Goal: Task Accomplishment & Management: Manage account settings

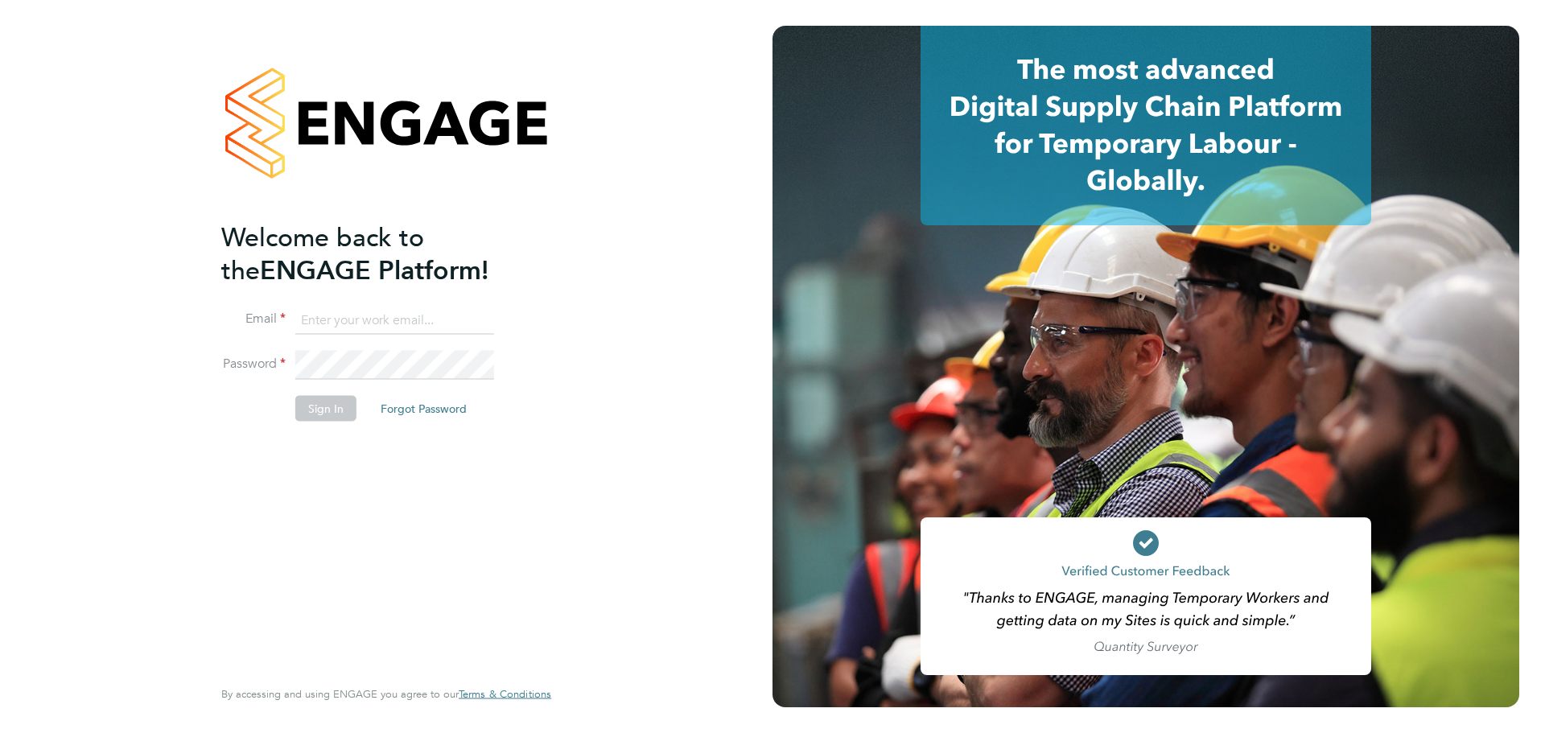
type input "george.collop@cpplc.com"
click at [314, 410] on button "Sign In" at bounding box center [325, 408] width 61 height 26
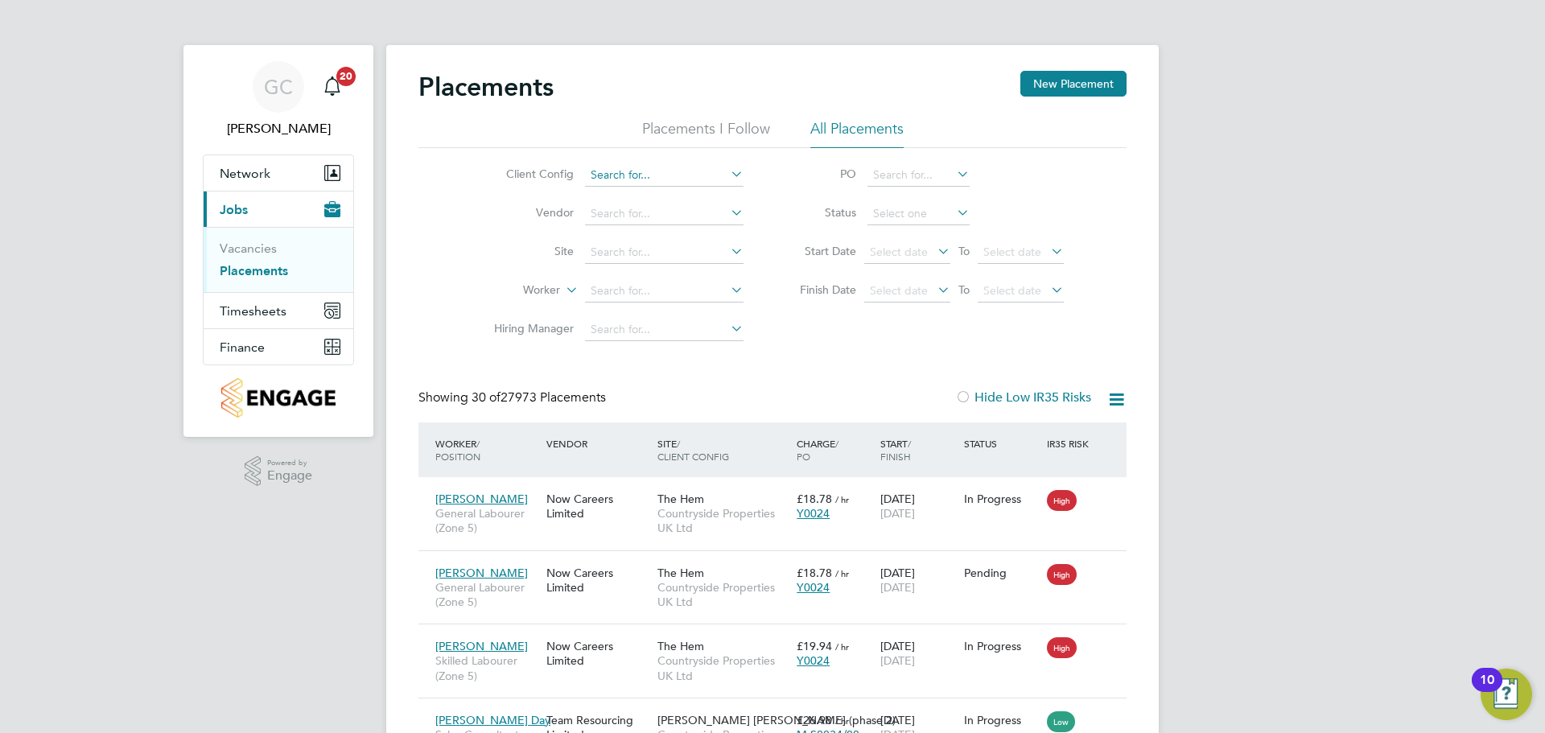
click at [611, 176] on input at bounding box center [664, 175] width 159 height 23
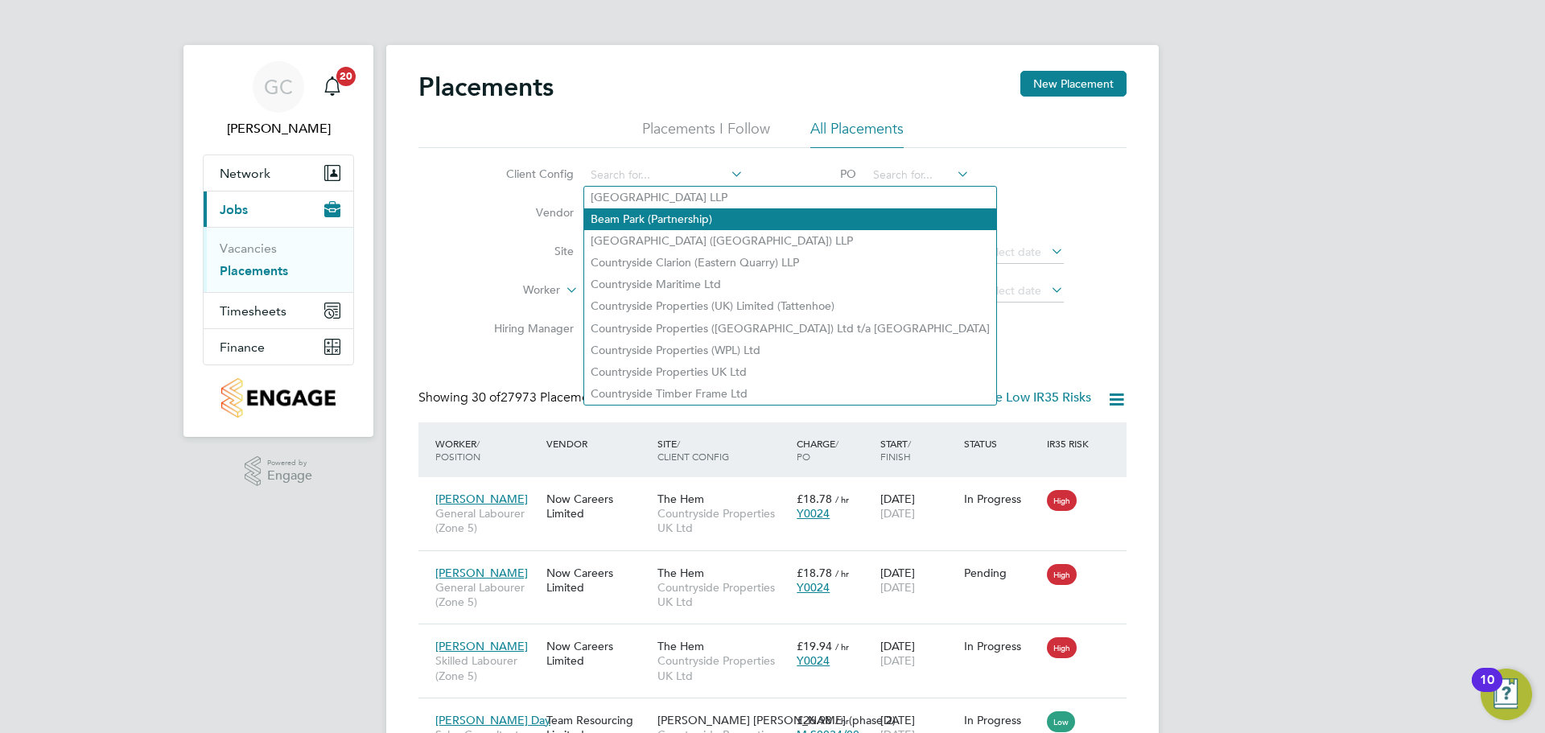
click at [614, 225] on li "Beam Park (Partnership)" at bounding box center [790, 219] width 412 height 22
type input "Beam Park (Partnership)"
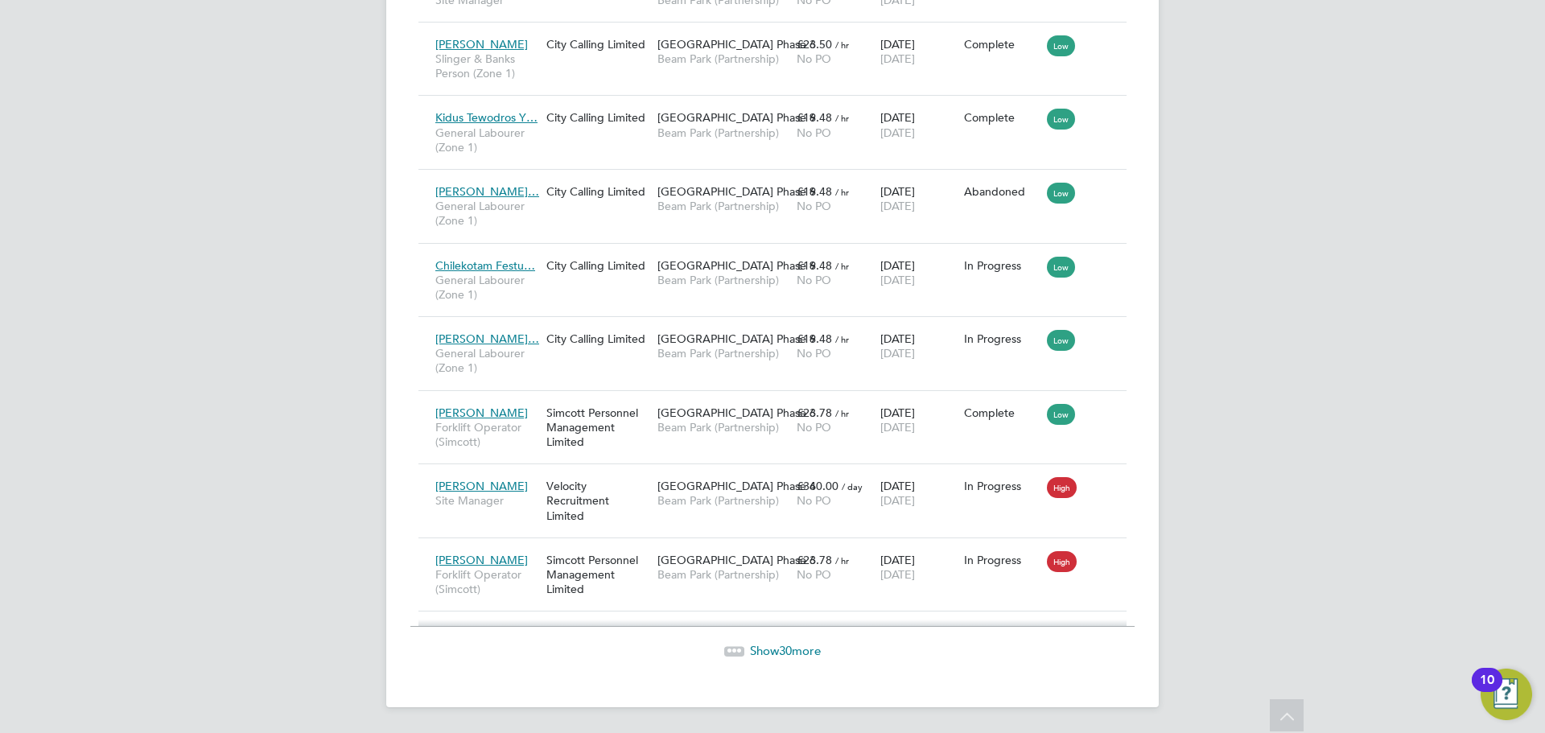
click at [777, 642] on div "Show 30 more" at bounding box center [772, 639] width 724 height 39
click at [772, 651] on span "Show 30 more" at bounding box center [785, 650] width 71 height 15
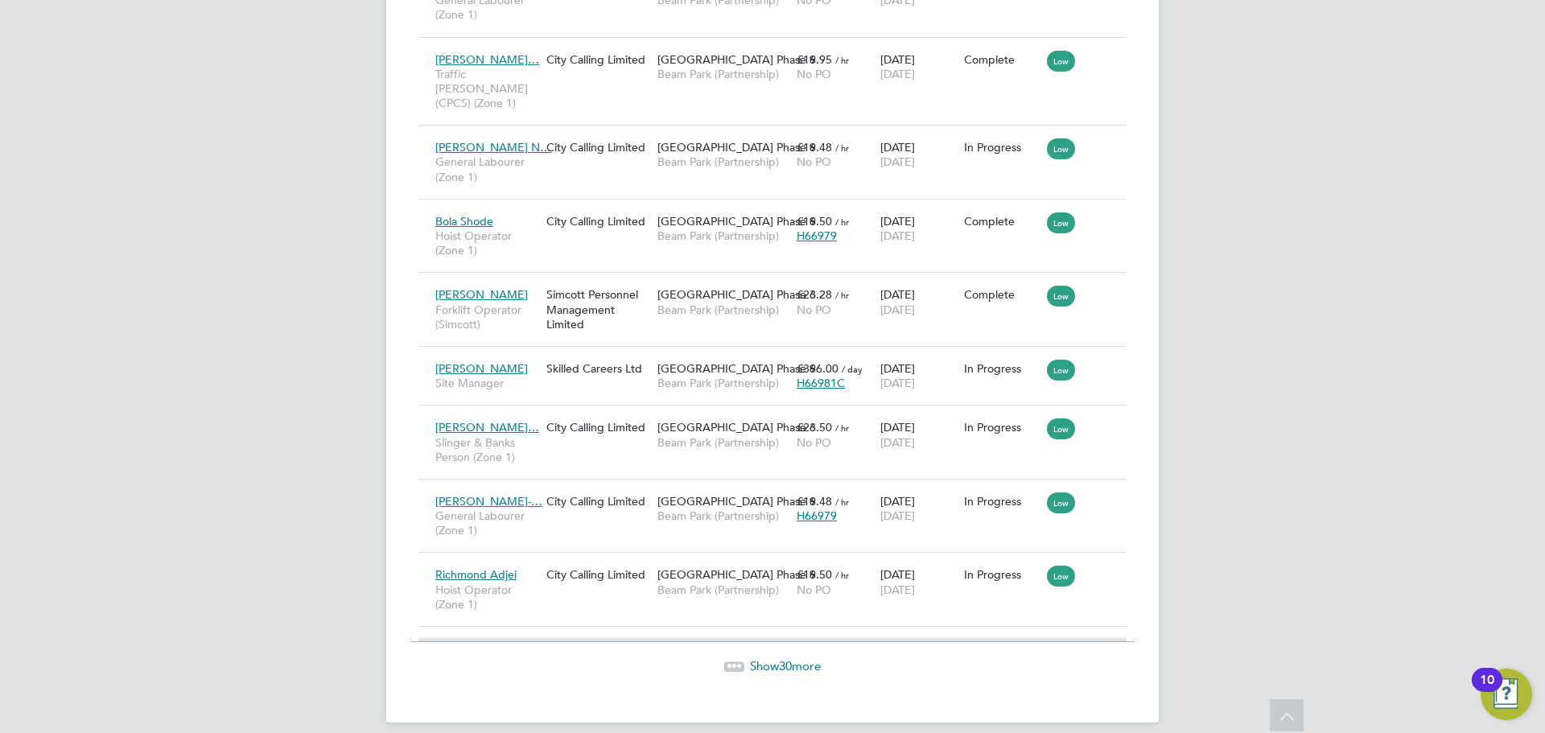
click at [768, 658] on span "Show 30 more" at bounding box center [785, 665] width 71 height 15
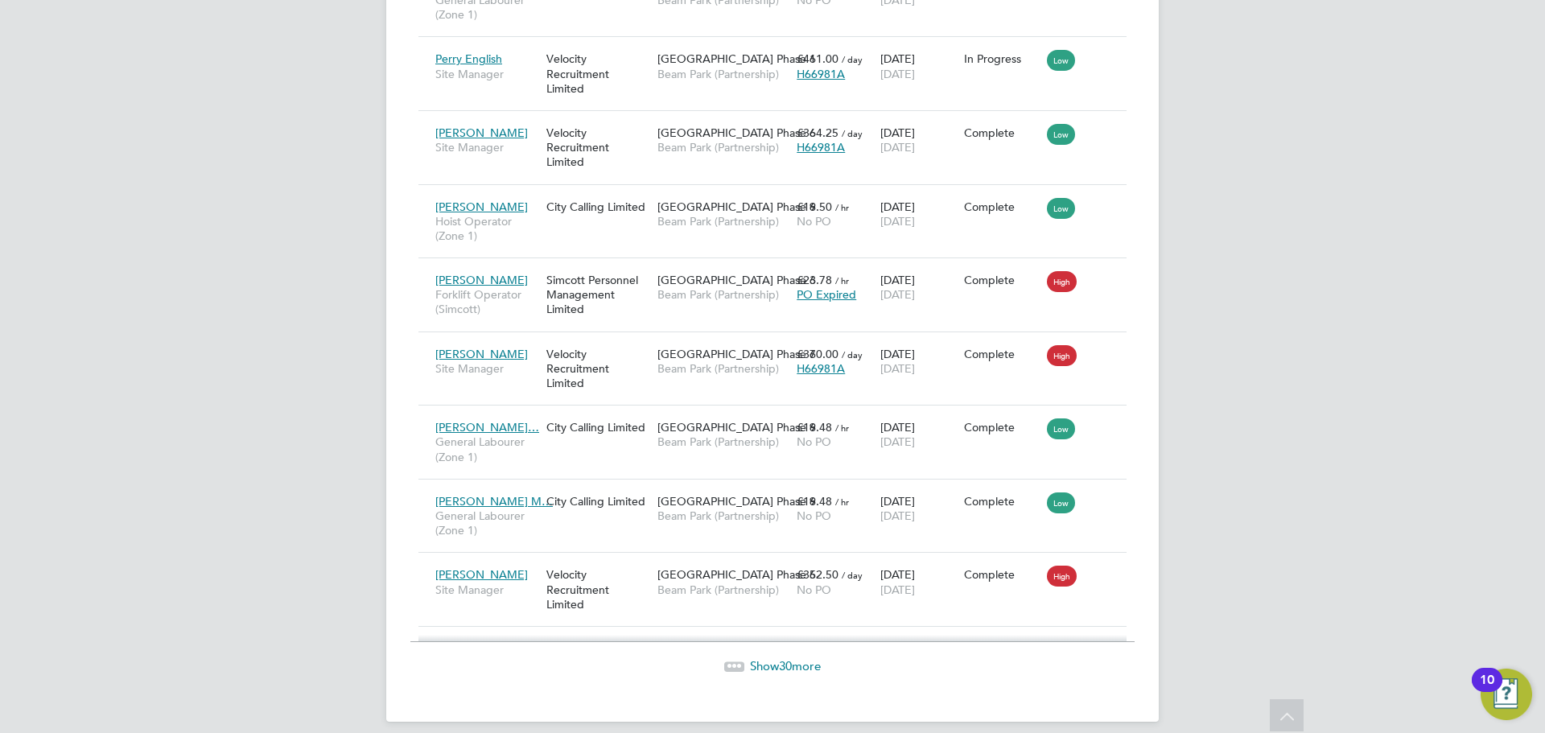
click at [736, 657] on icon at bounding box center [734, 667] width 20 height 20
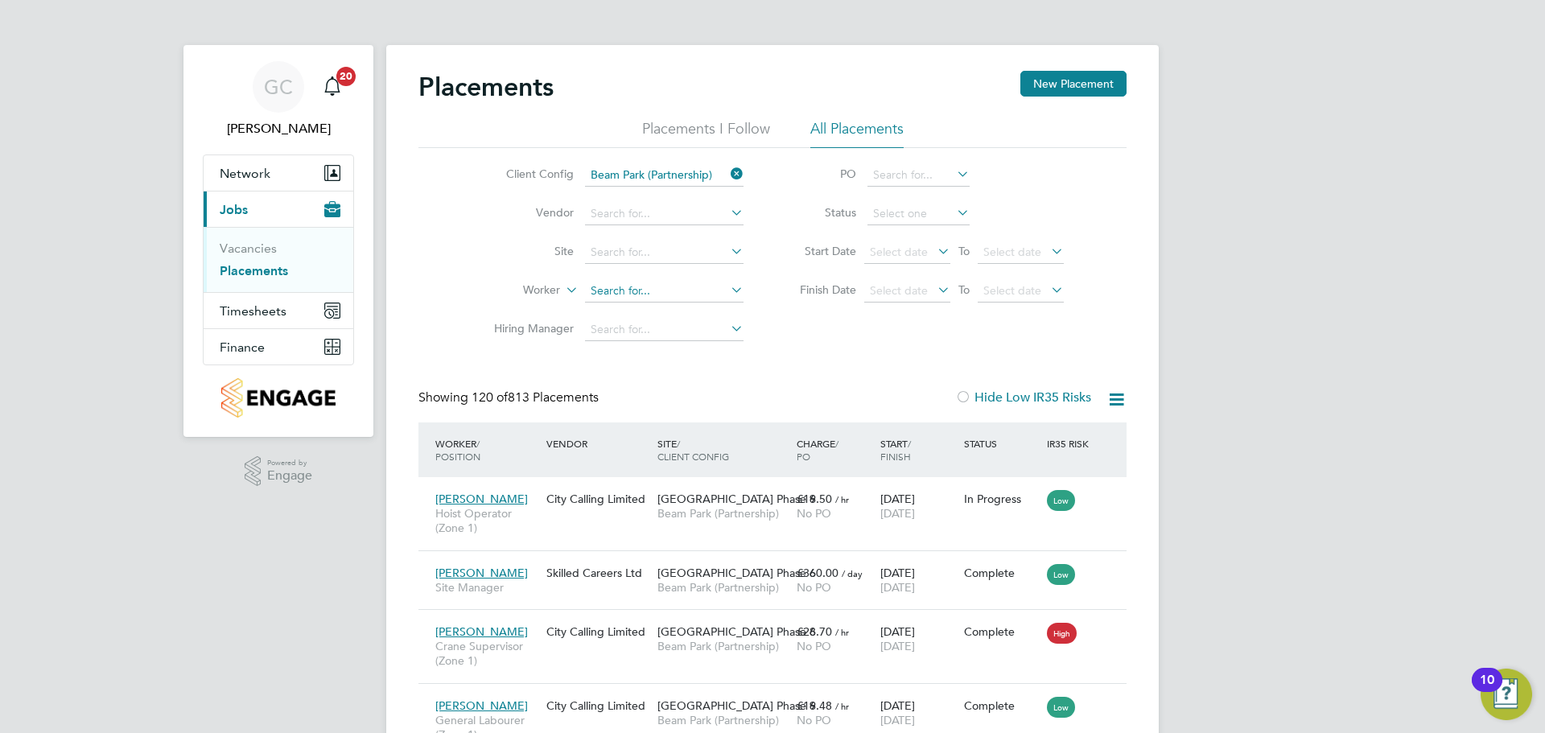
click at [614, 299] on input at bounding box center [664, 291] width 159 height 23
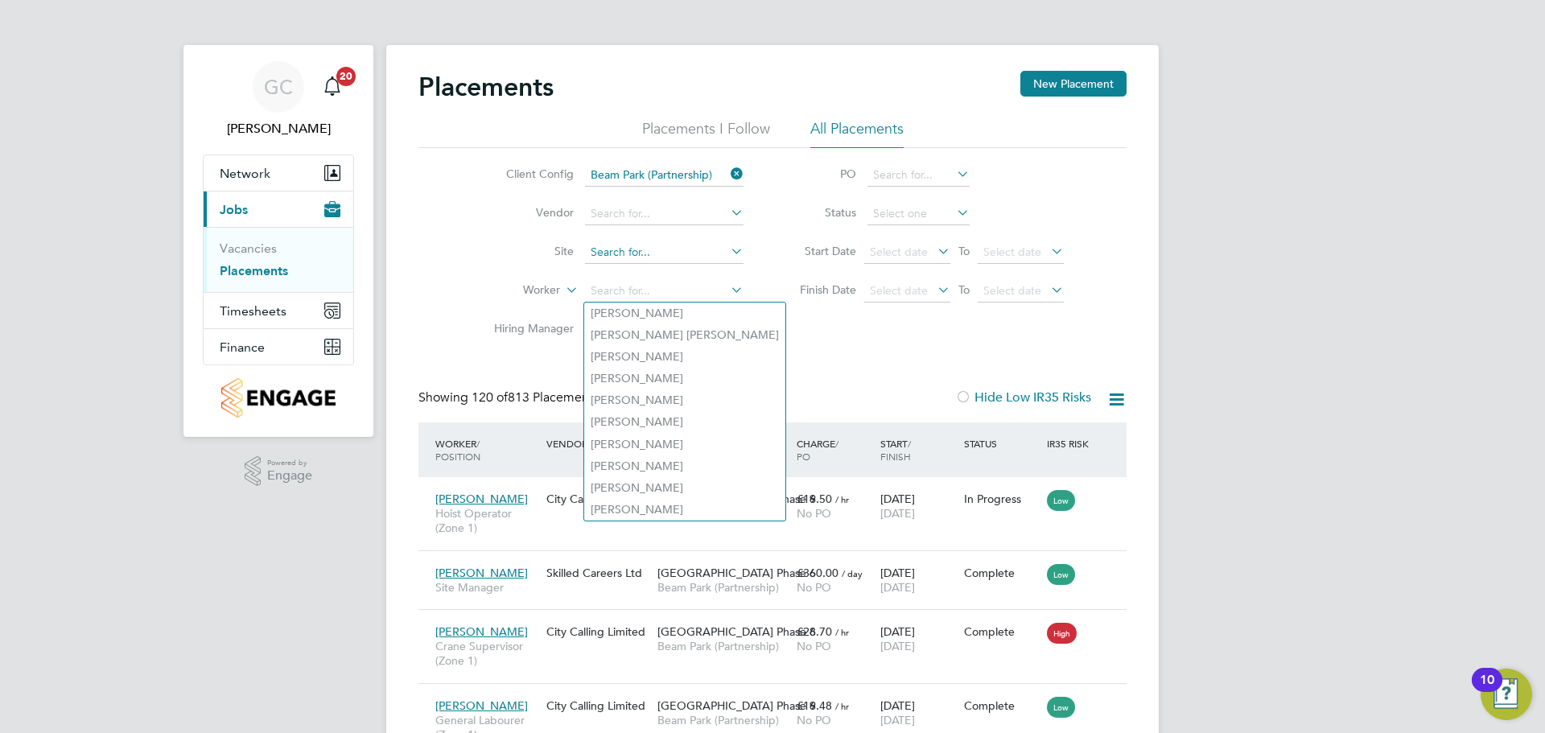
click at [629, 248] on input at bounding box center [664, 252] width 159 height 23
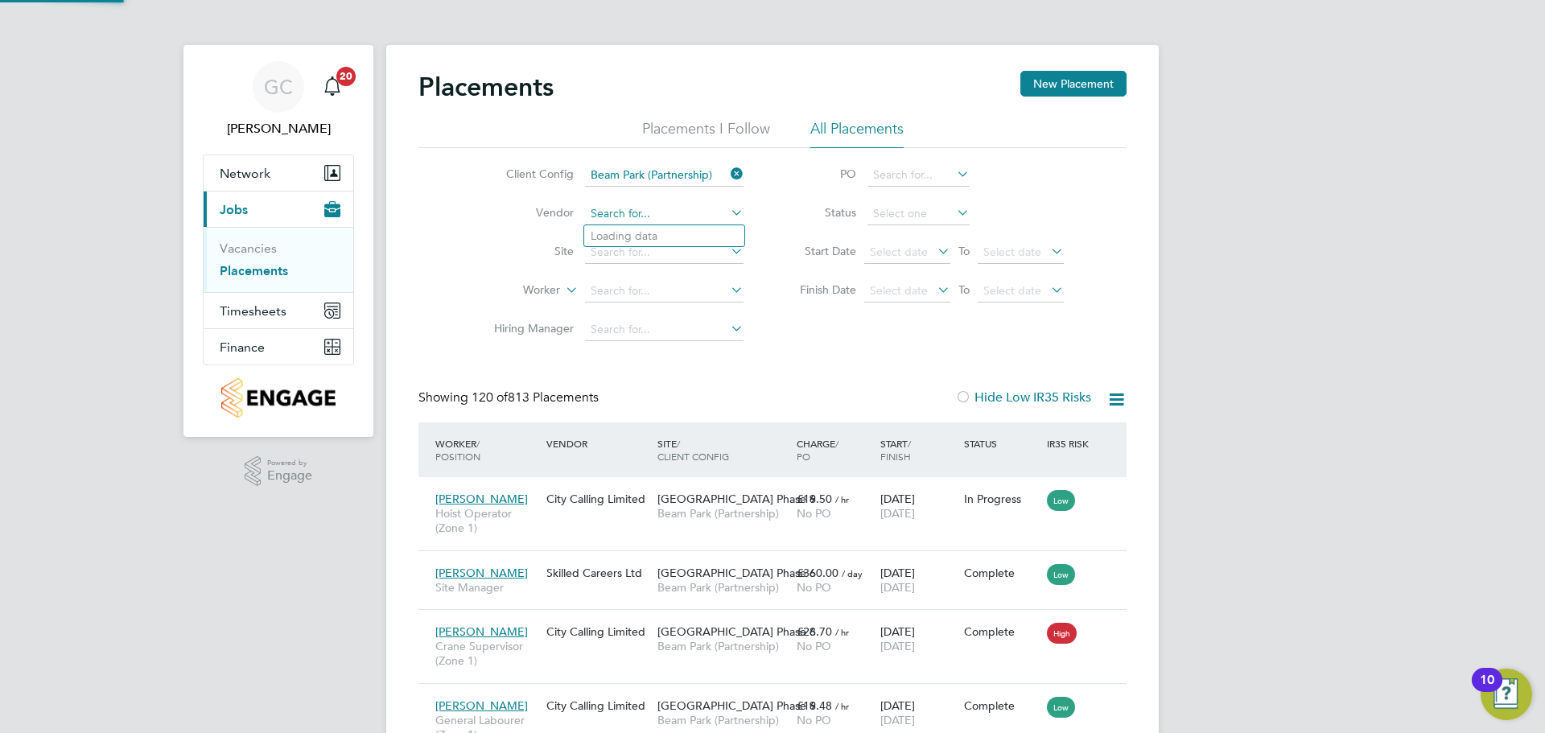
click at [620, 219] on input at bounding box center [664, 214] width 159 height 23
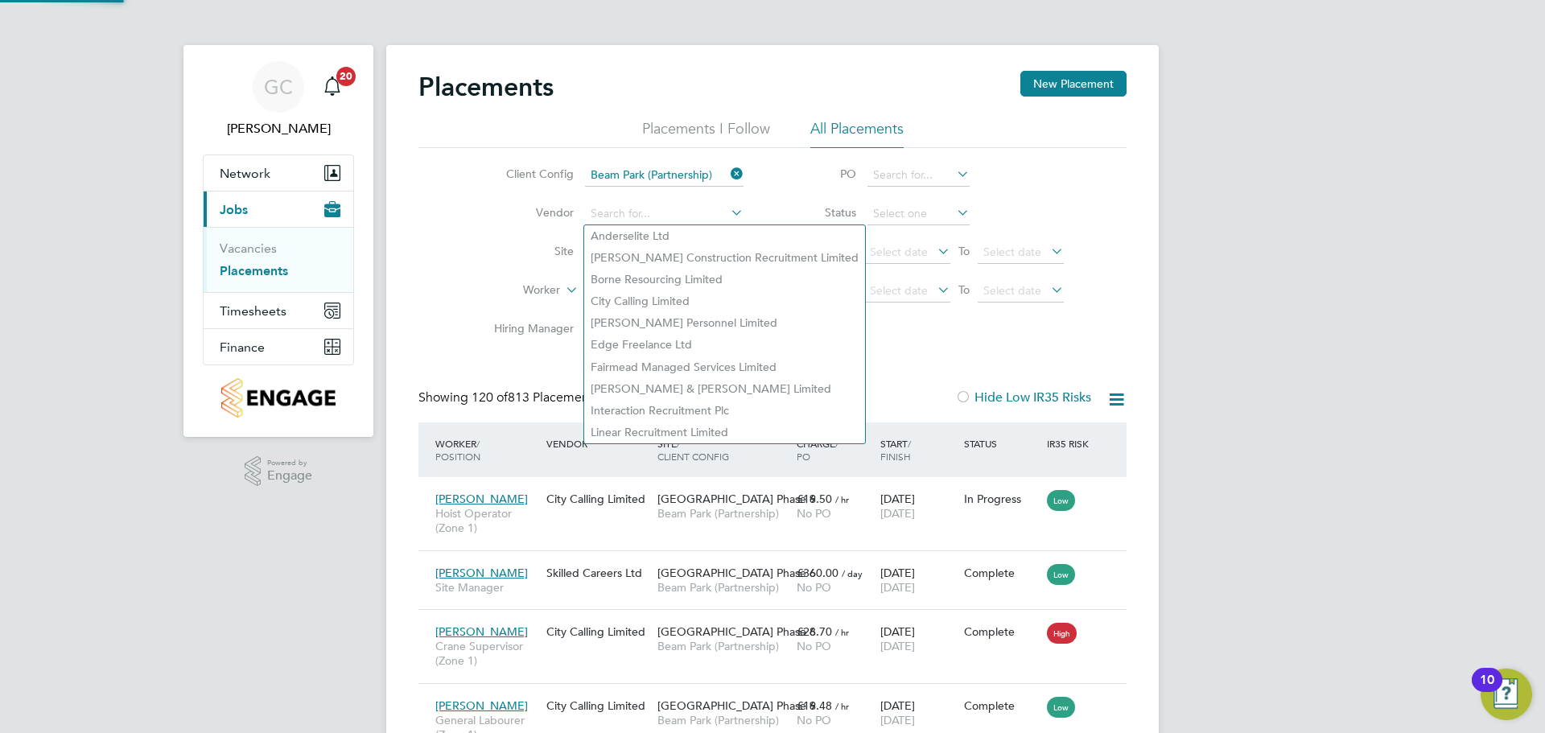
click at [514, 258] on label "Site" at bounding box center [527, 251] width 93 height 14
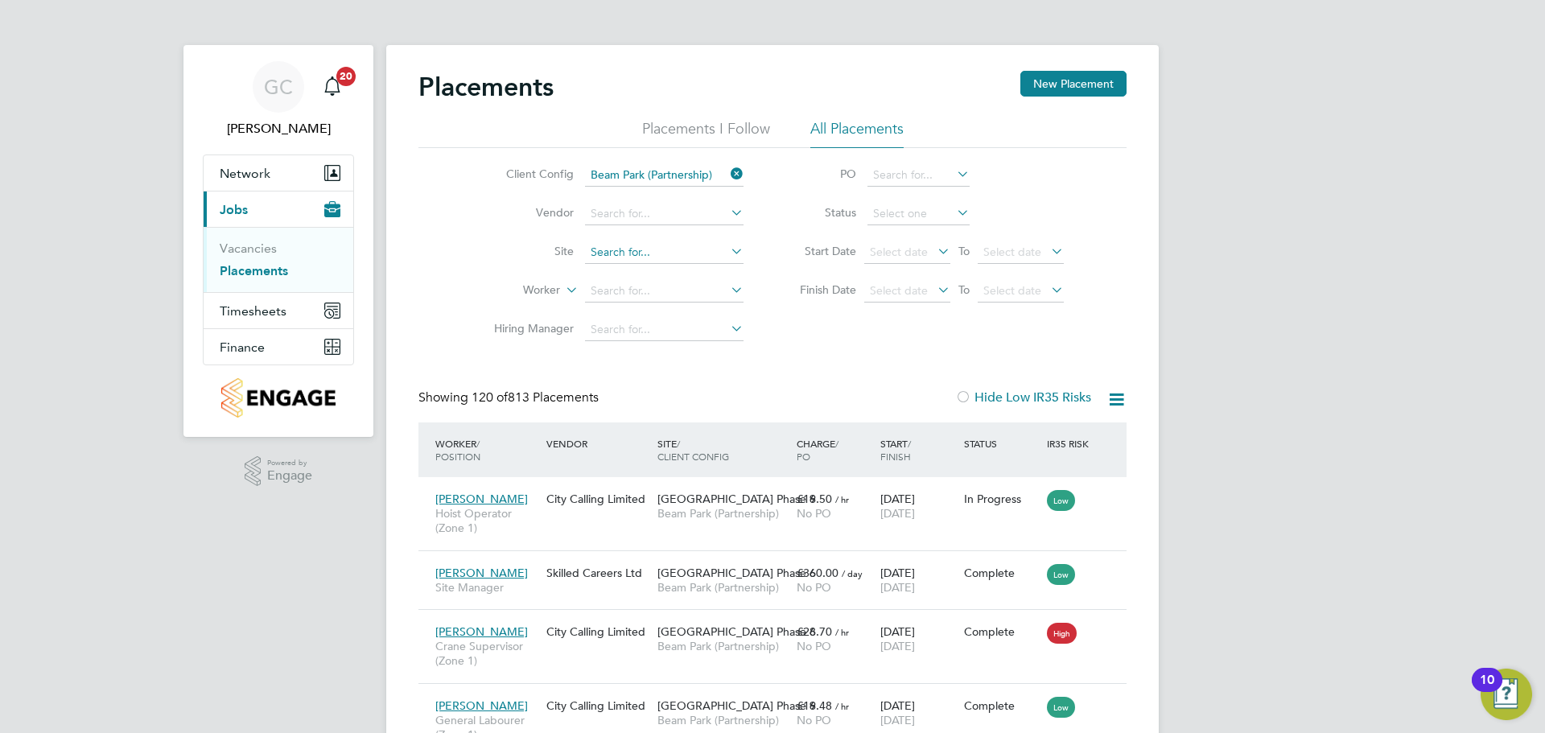
click at [613, 257] on input at bounding box center [664, 252] width 159 height 23
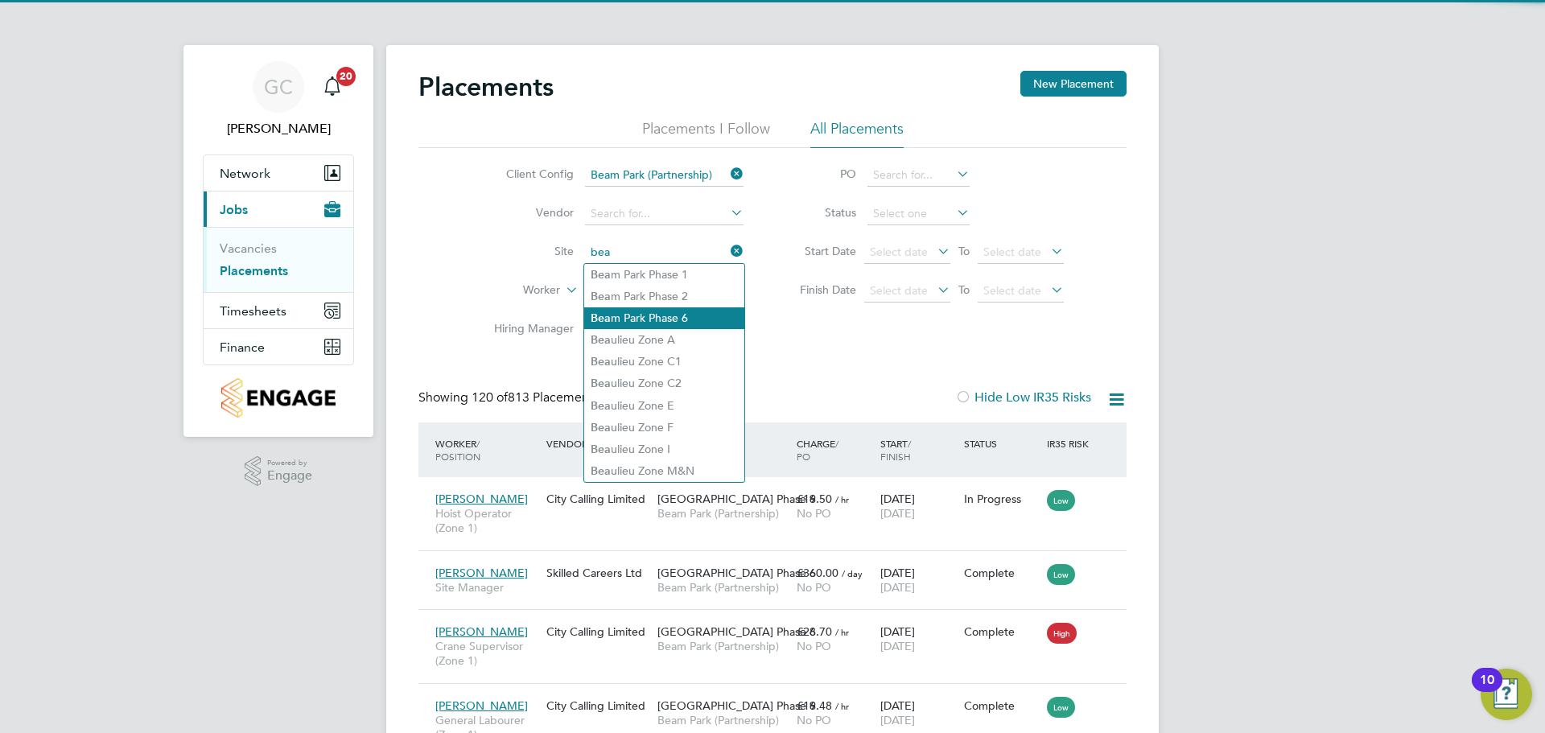
click at [656, 315] on li "Bea m Park Phase 6" at bounding box center [664, 318] width 160 height 22
type input "[GEOGRAPHIC_DATA] Phase 6"
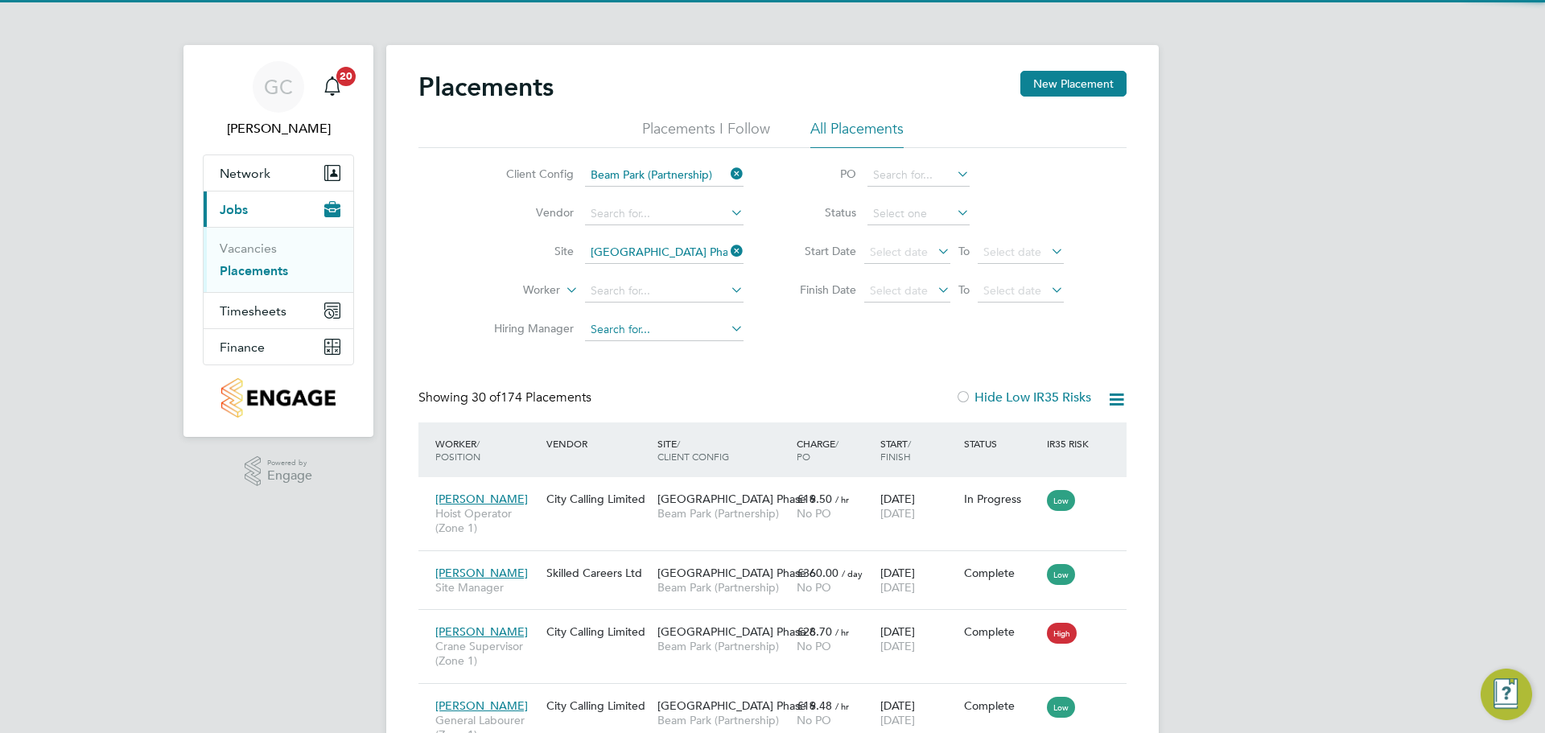
click at [604, 332] on input at bounding box center [664, 330] width 159 height 23
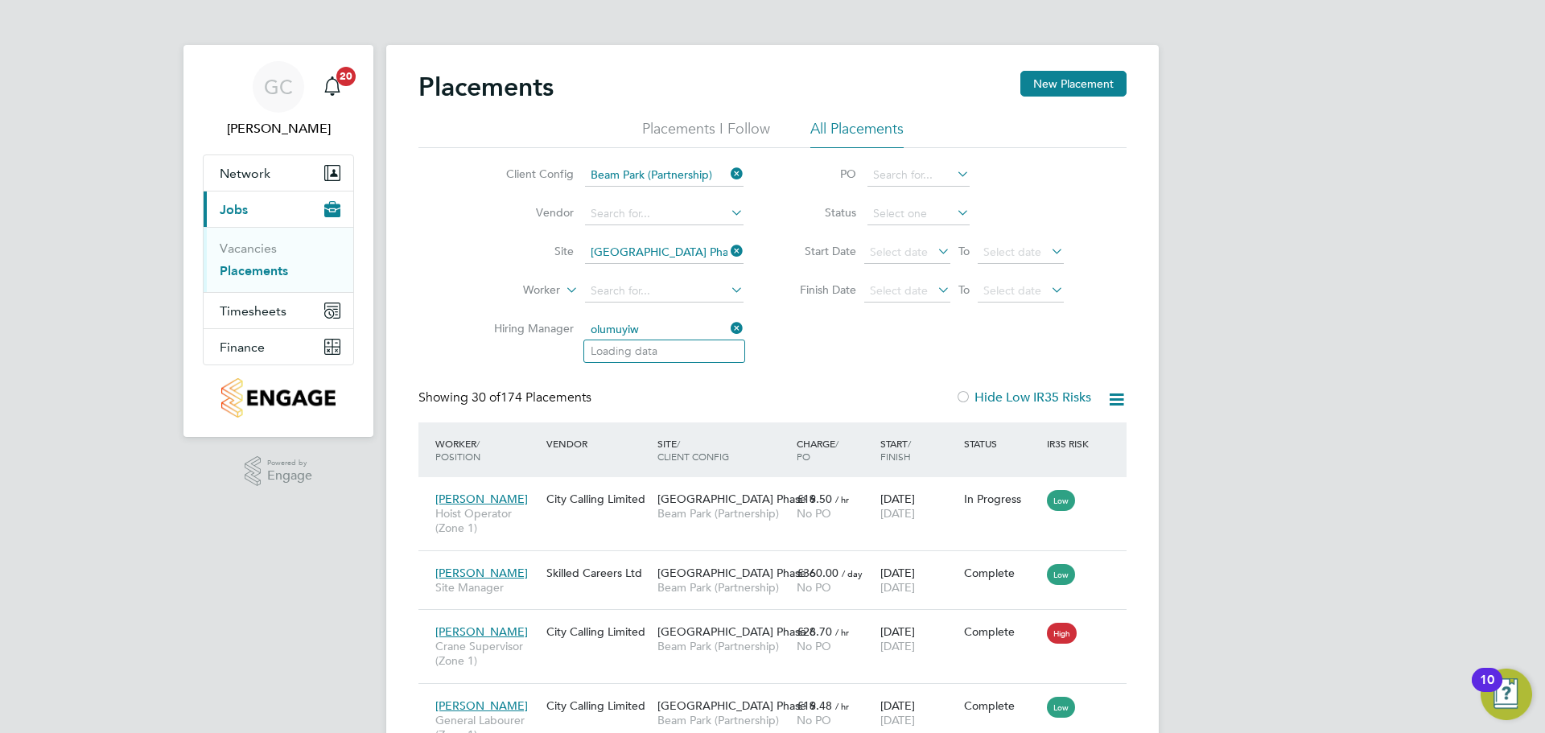
type input "olumuyiwa"
drag, startPoint x: 657, startPoint y: 329, endPoint x: 557, endPoint y: 332, distance: 100.6
click at [557, 332] on li "Hiring Manager olumuyiwa" at bounding box center [612, 330] width 303 height 39
type input "o"
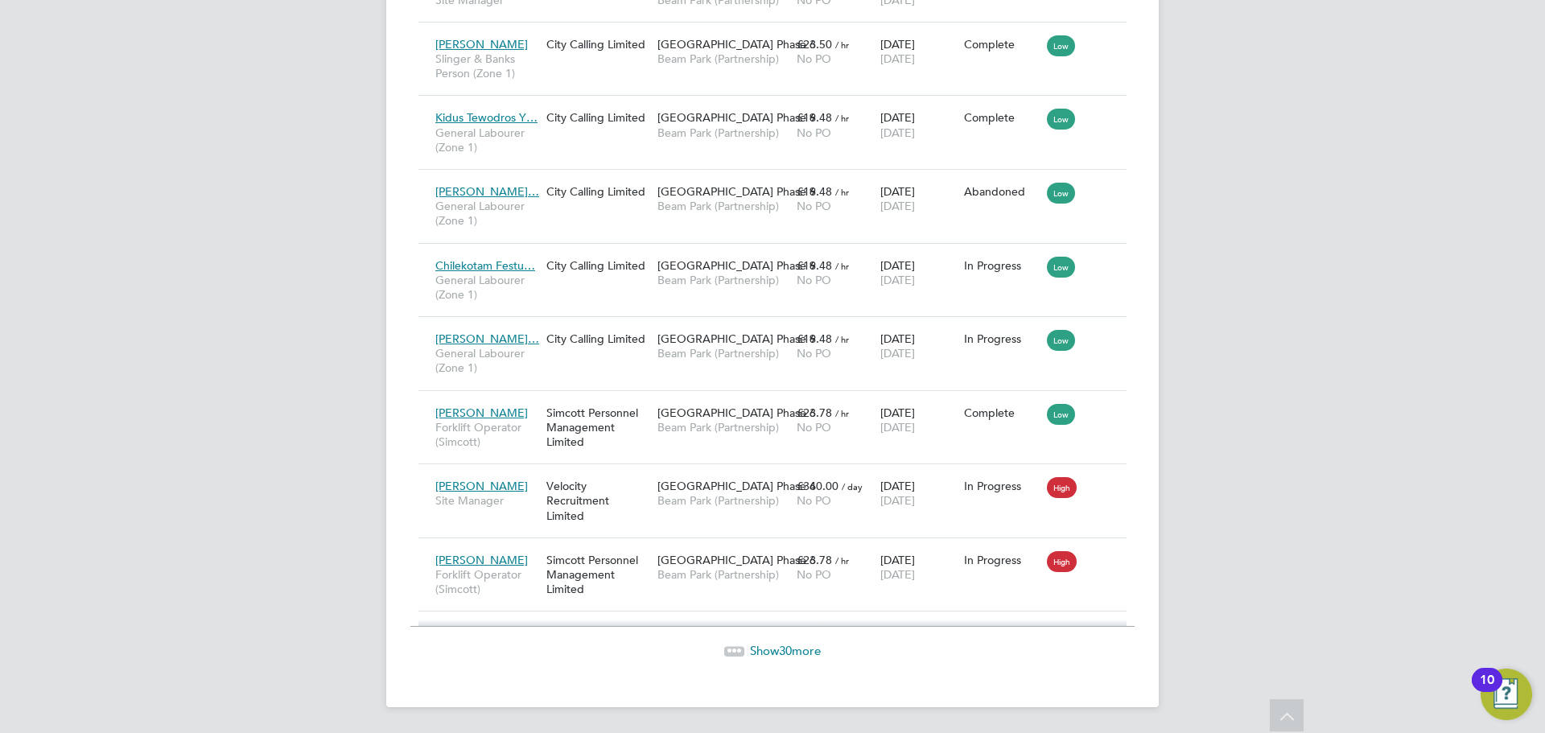
click at [785, 657] on span "30" at bounding box center [785, 650] width 13 height 15
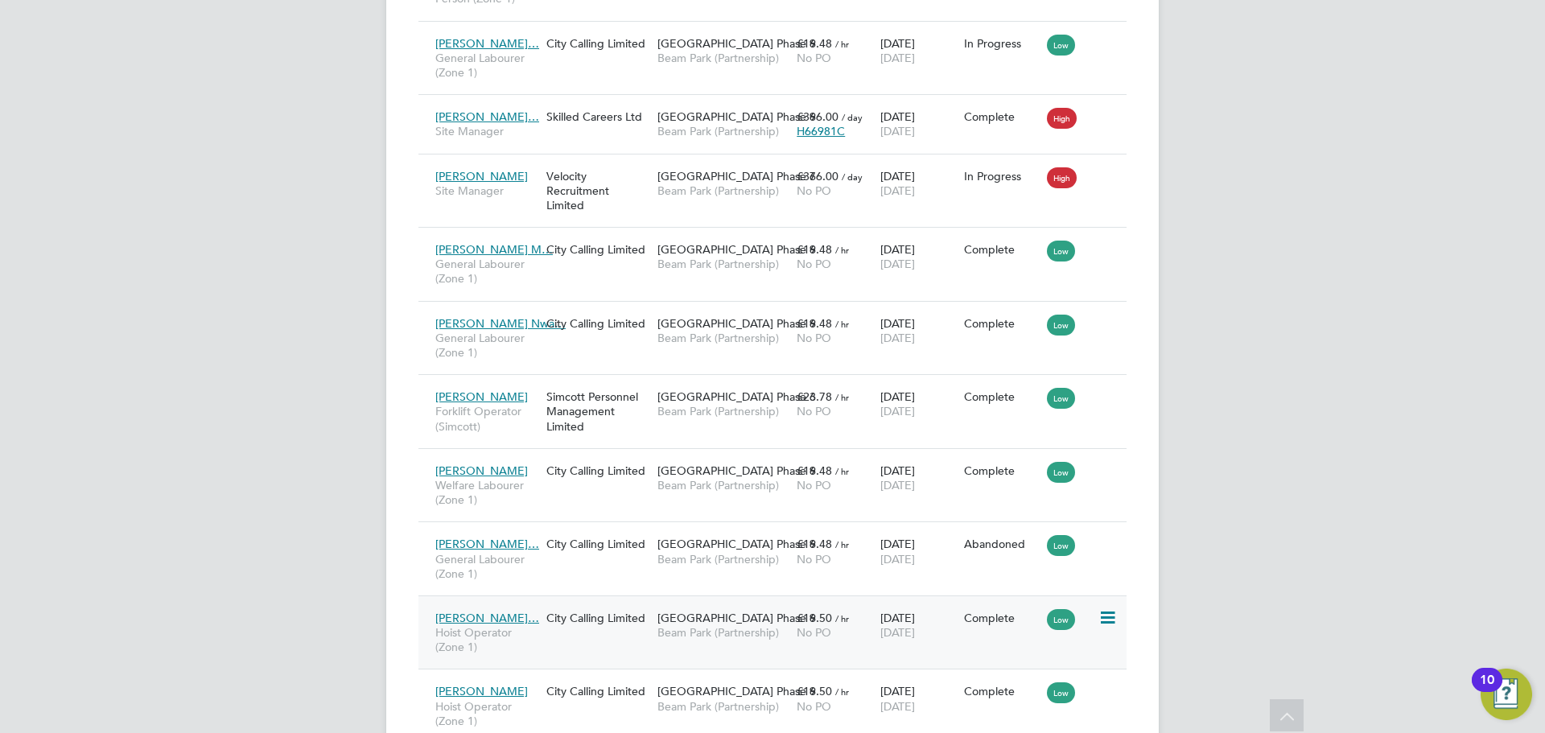
click at [1106, 615] on icon at bounding box center [1106, 617] width 16 height 19
click at [915, 626] on span "[DATE]" at bounding box center [897, 632] width 35 height 14
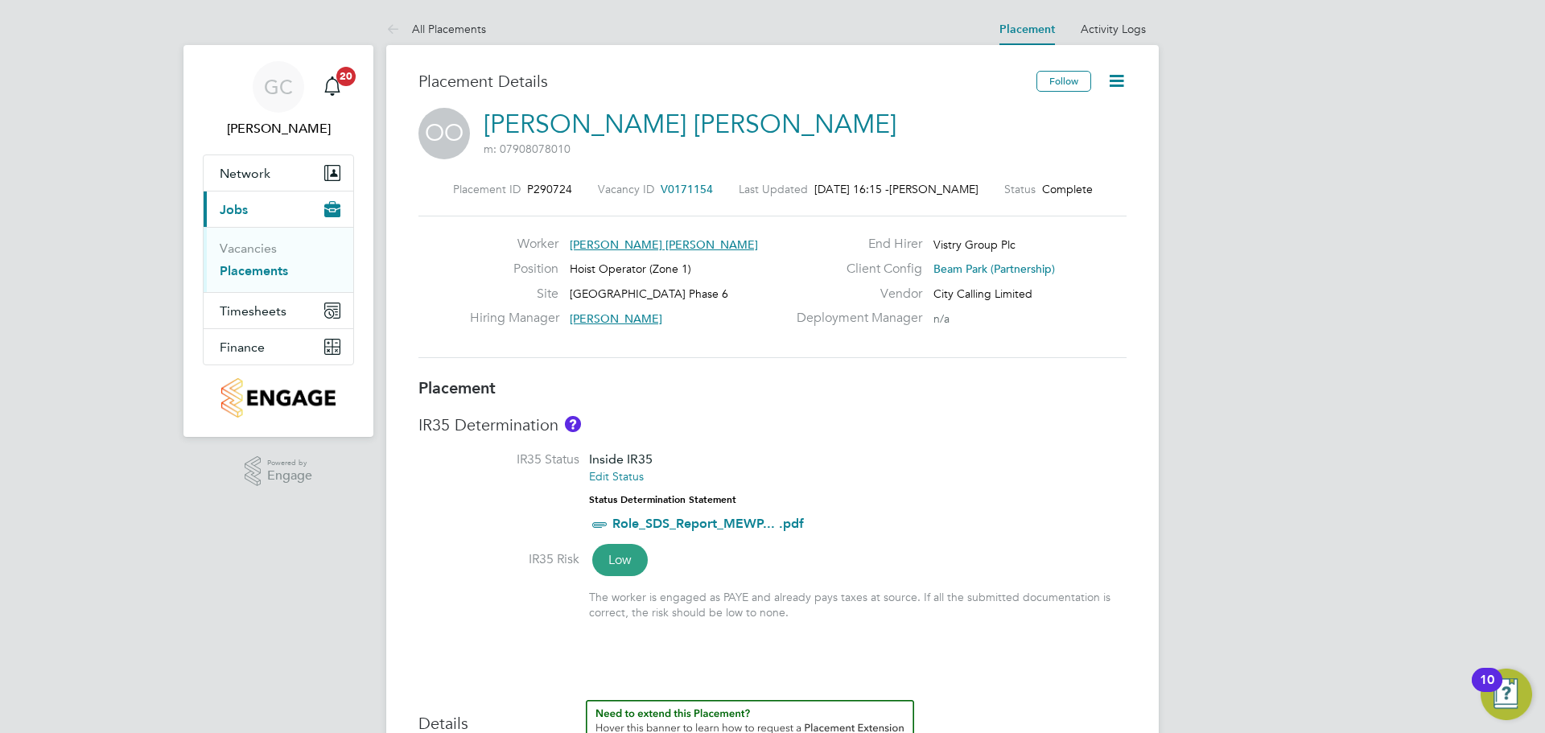
click at [1111, 90] on icon at bounding box center [1117, 81] width 20 height 20
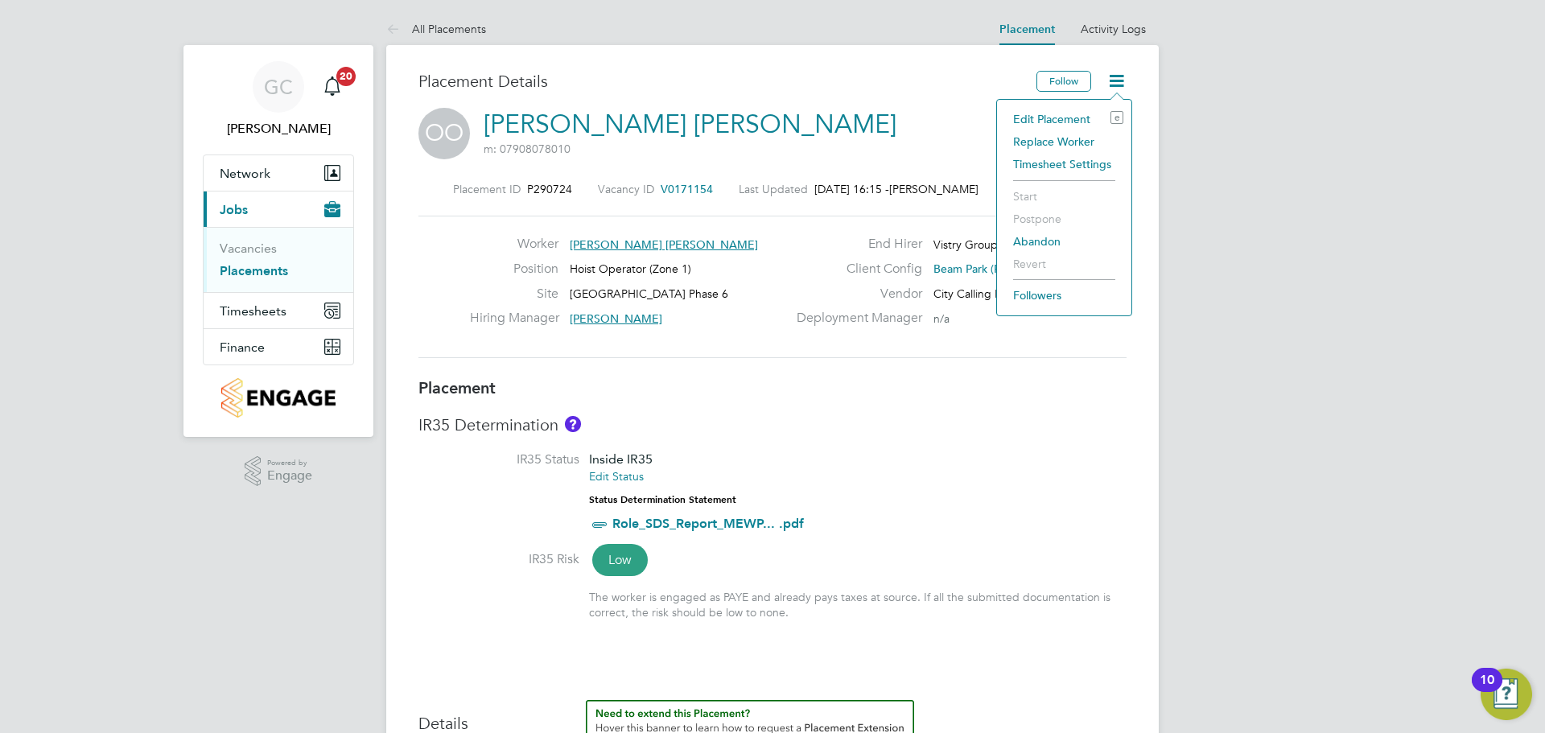
click at [1048, 120] on li "Edit Placement e" at bounding box center [1064, 119] width 118 height 23
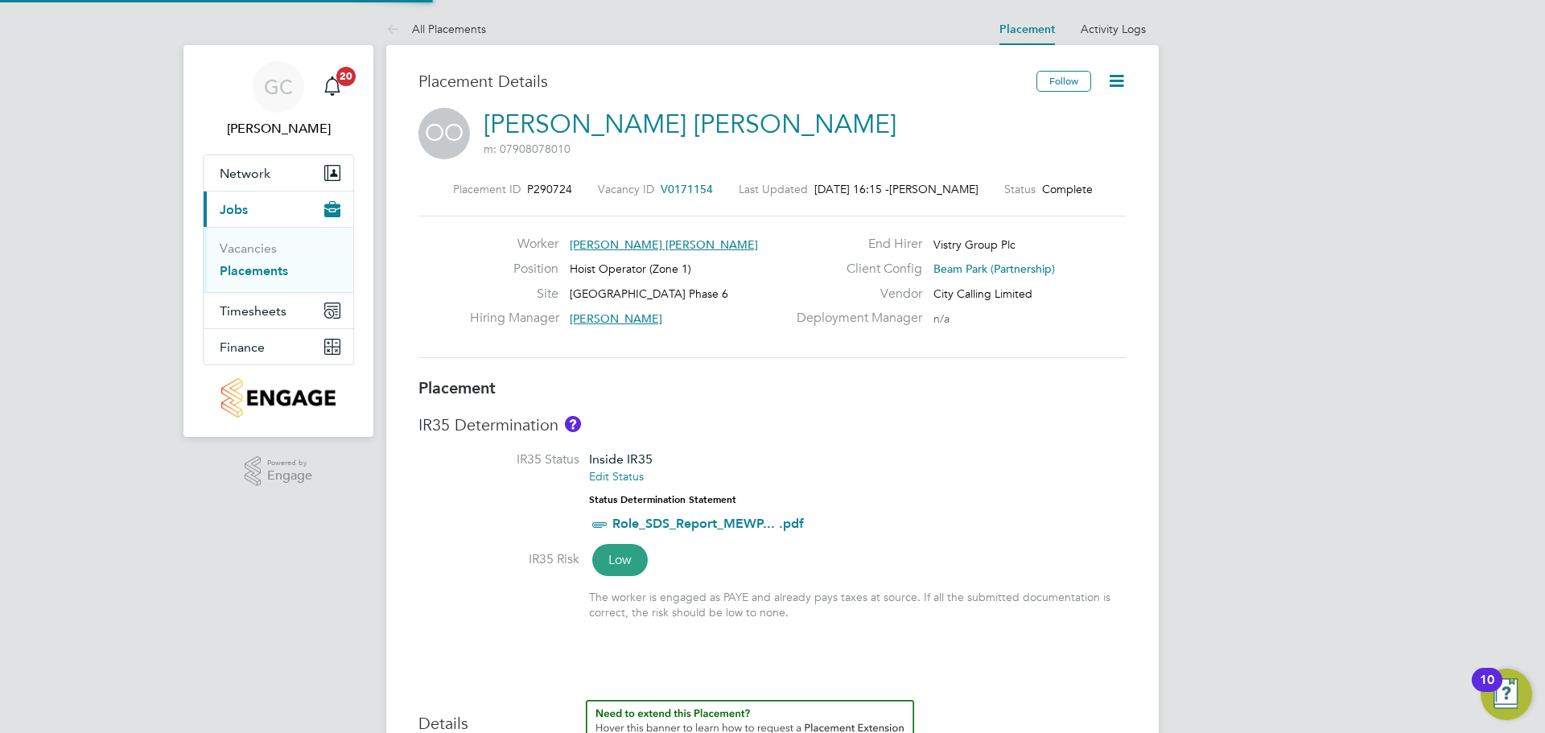
type input "[PERSON_NAME]"
type input "[DATE]"
type input "08:00"
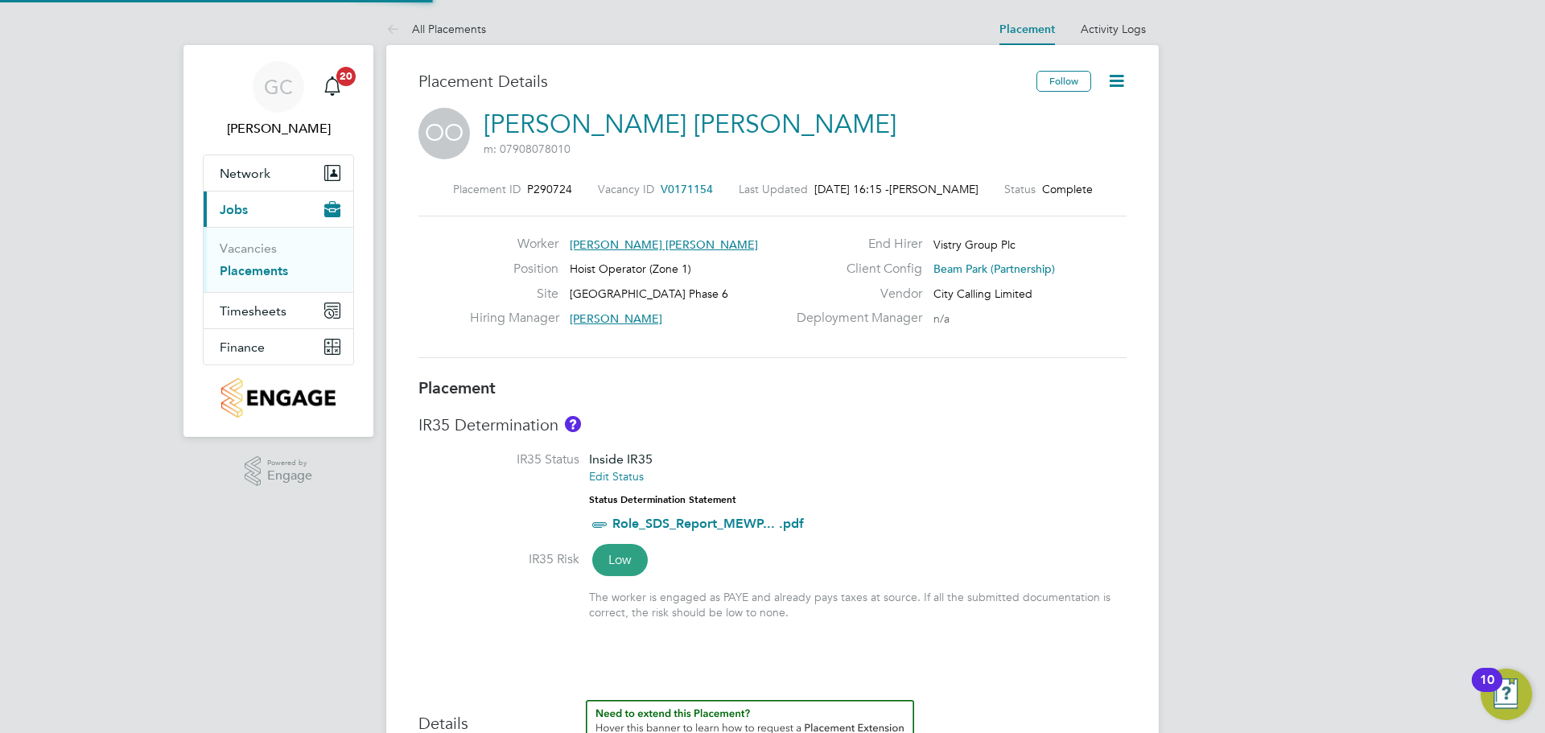
type input "18:00"
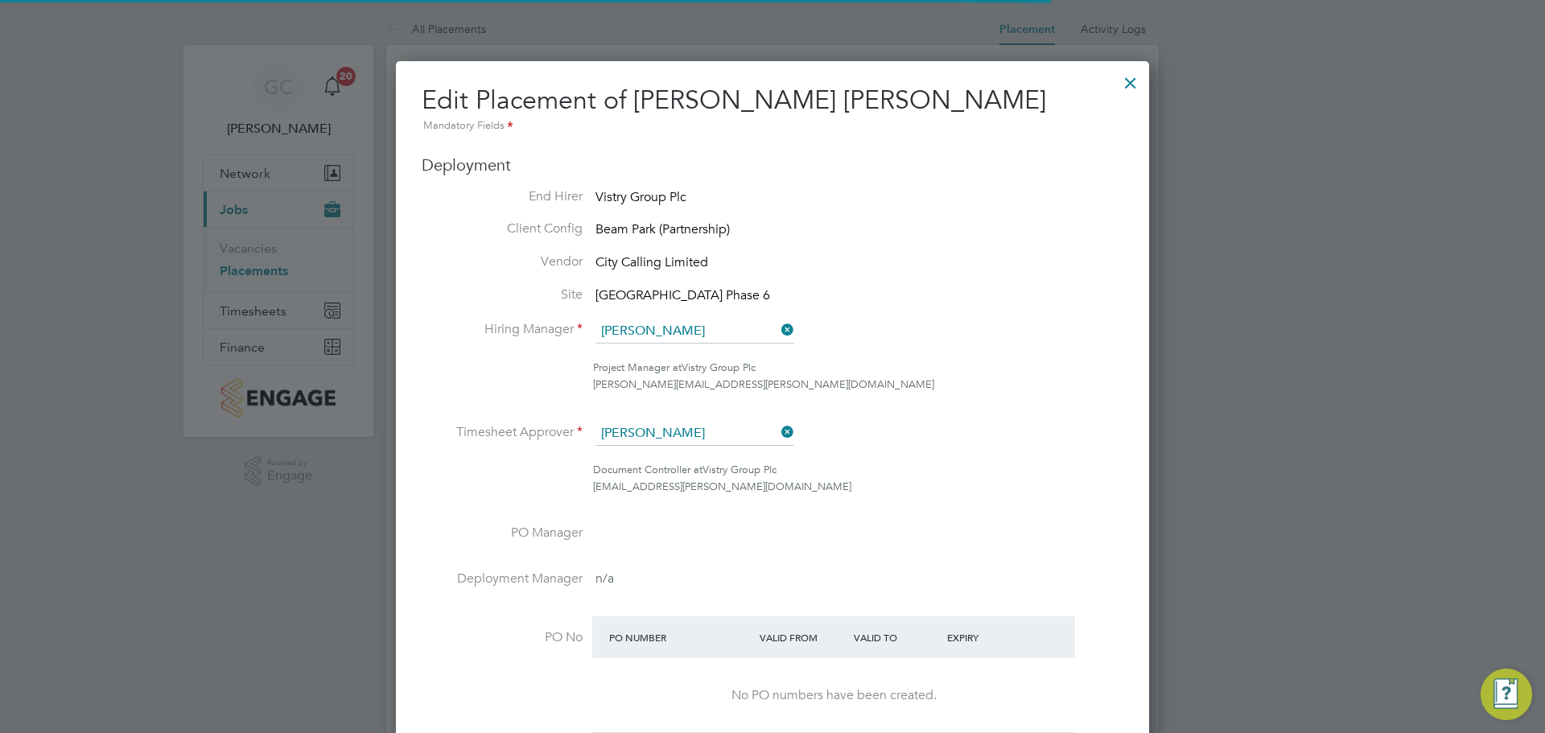
scroll to position [8, 8]
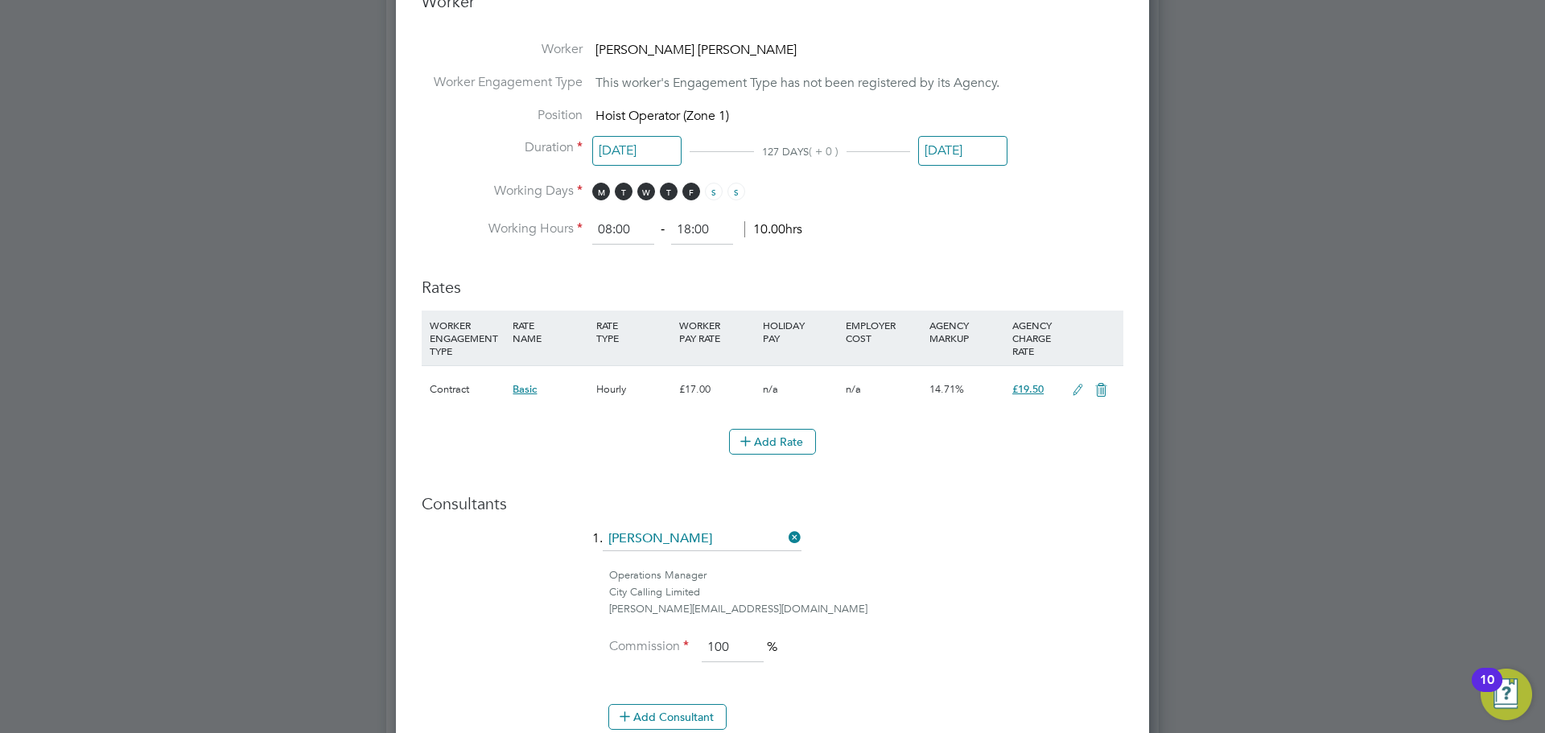
click at [949, 145] on input "[DATE]" at bounding box center [962, 151] width 89 height 30
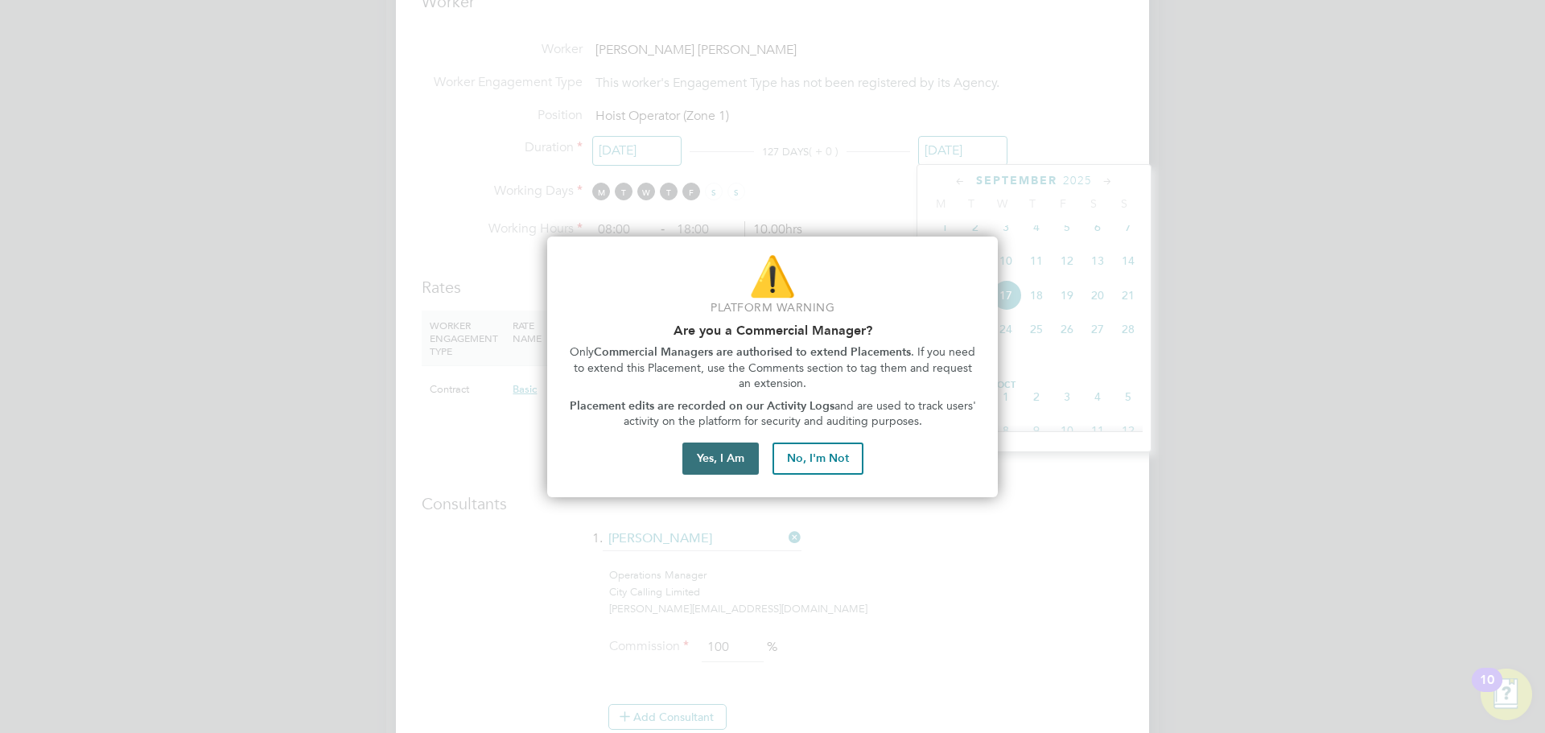
click at [723, 443] on button "Yes, I Am" at bounding box center [720, 459] width 76 height 32
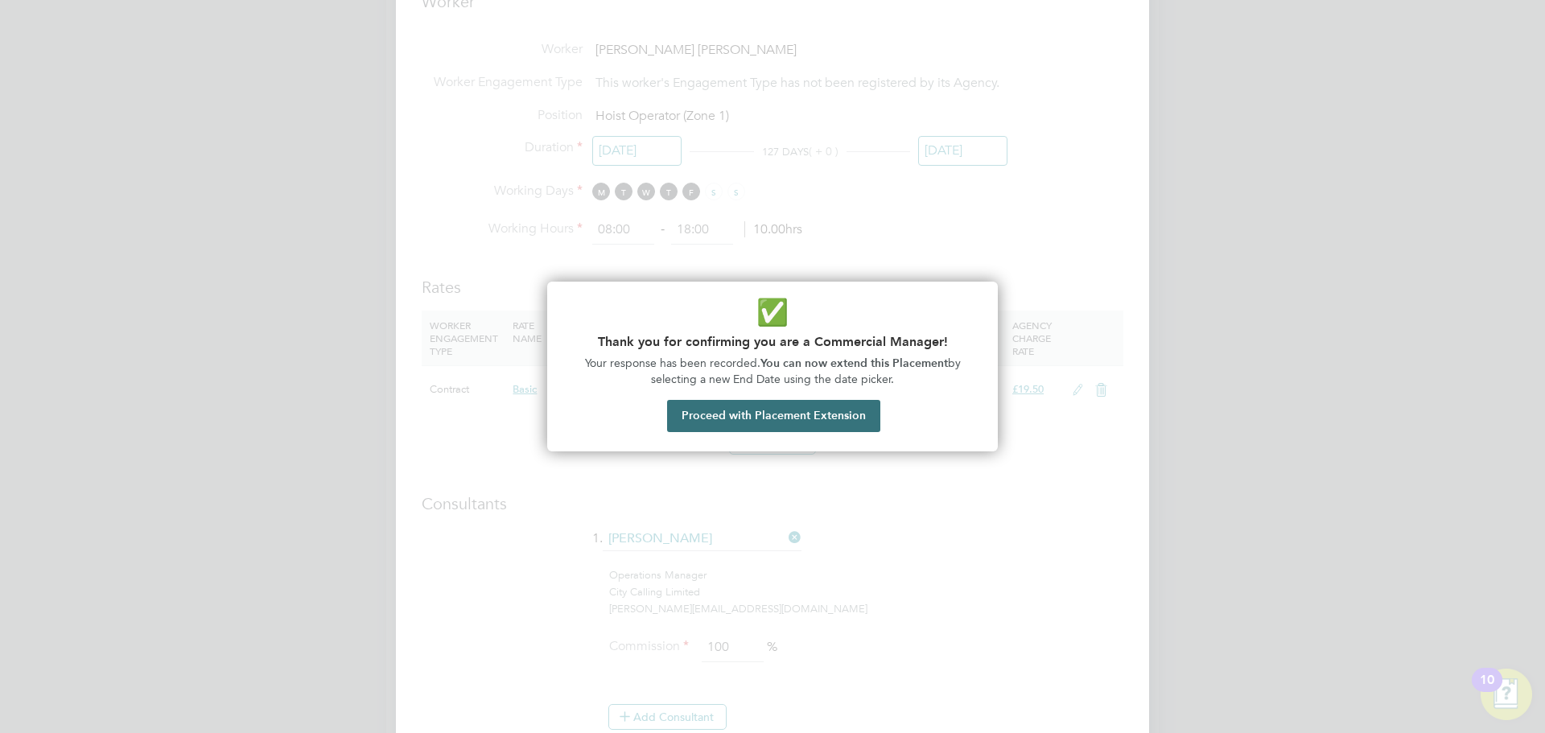
click at [751, 425] on button "Proceed with Placement Extension" at bounding box center [773, 416] width 213 height 32
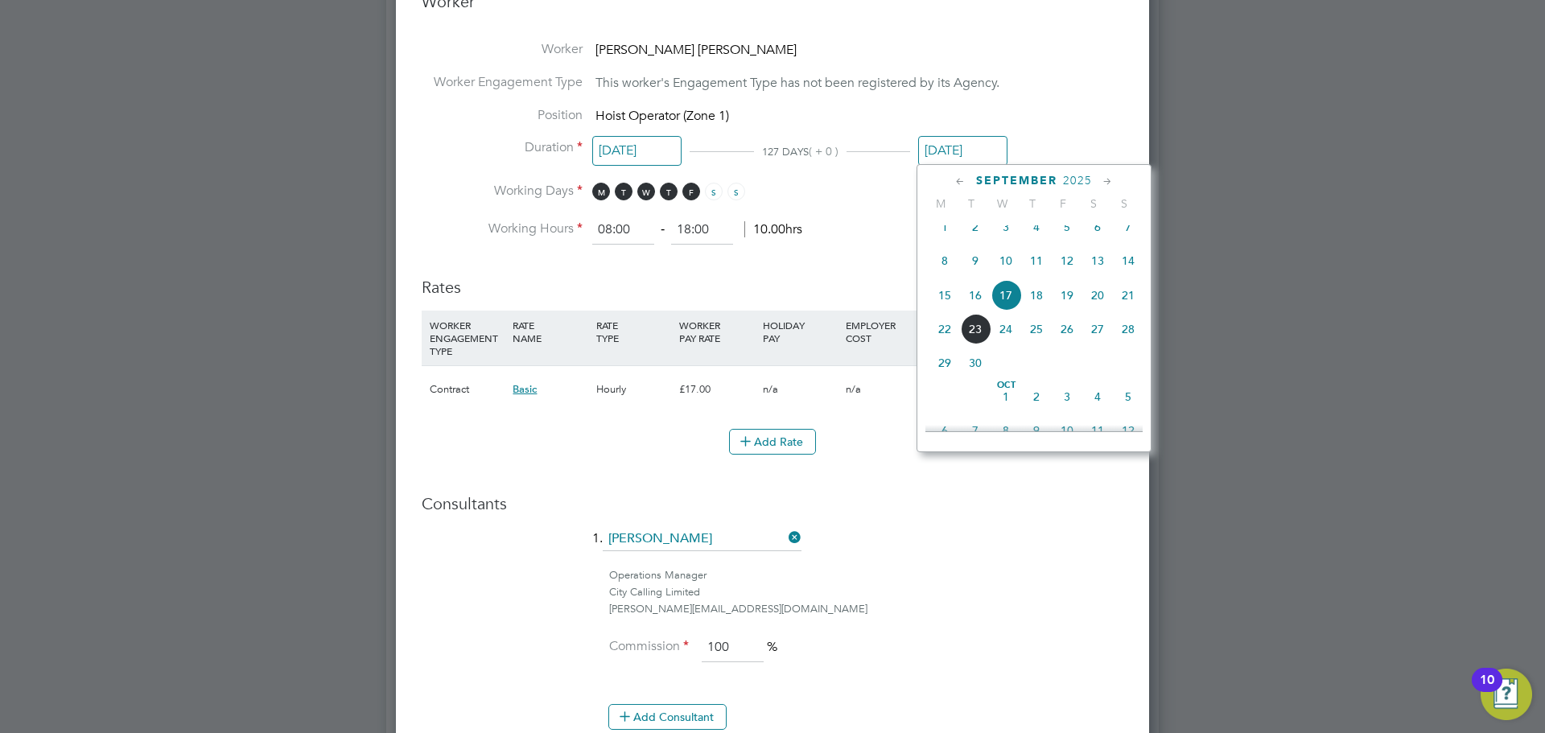
click at [1104, 183] on icon at bounding box center [1107, 182] width 15 height 18
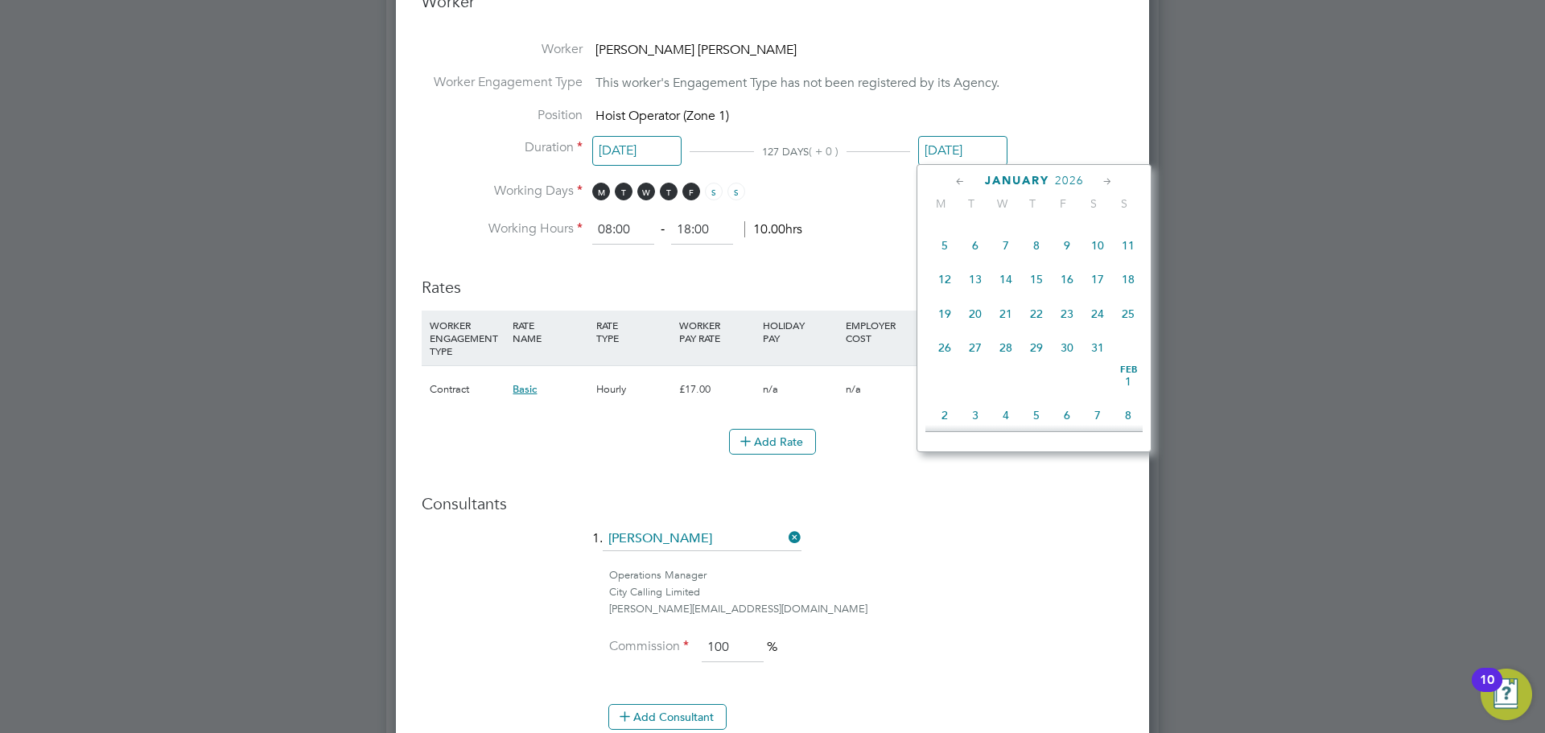
click at [1104, 183] on icon at bounding box center [1107, 182] width 15 height 18
click at [1105, 186] on icon at bounding box center [1107, 182] width 15 height 18
click at [966, 389] on span "31" at bounding box center [975, 373] width 31 height 31
type input "[DATE]"
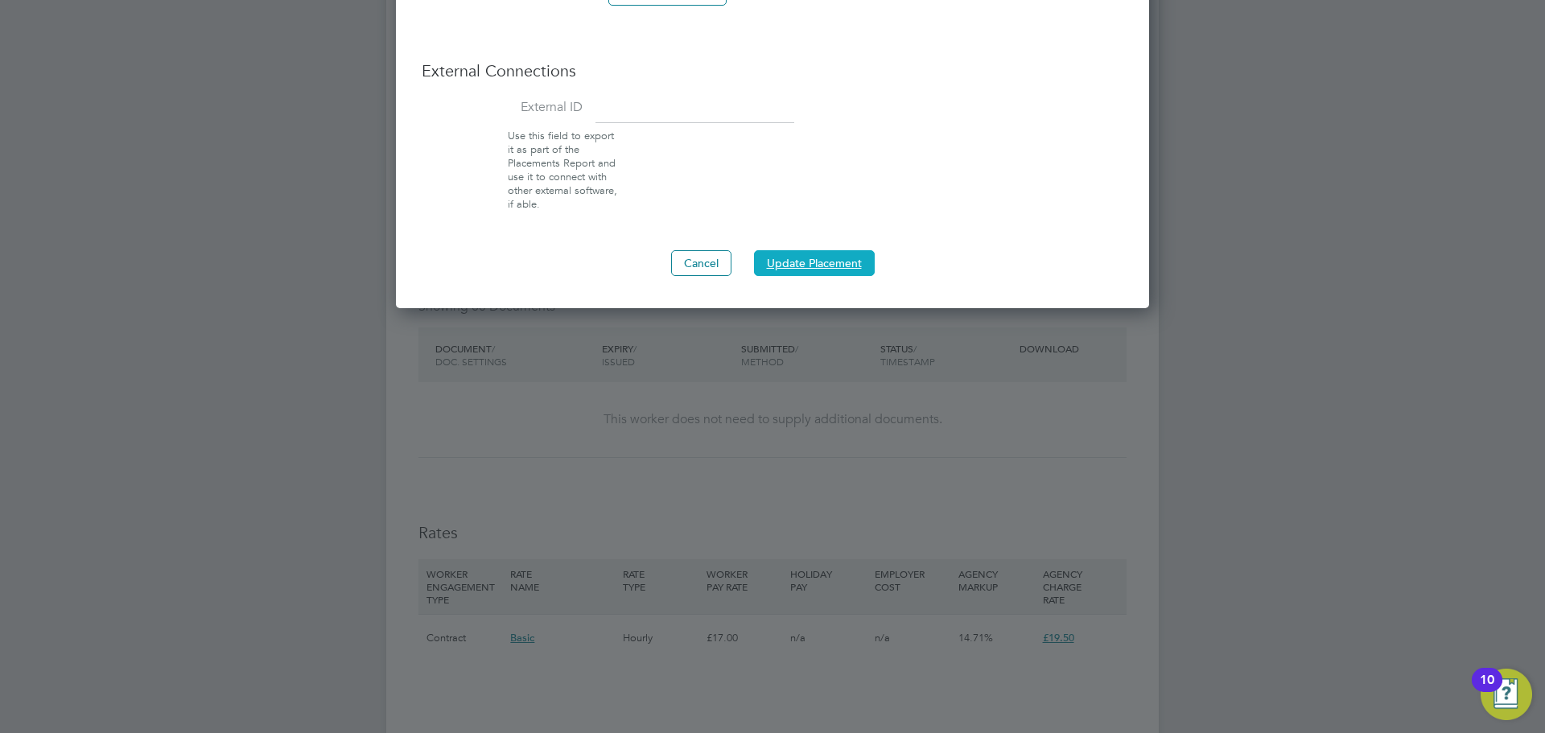
click at [825, 264] on button "Update Placement" at bounding box center [814, 263] width 121 height 26
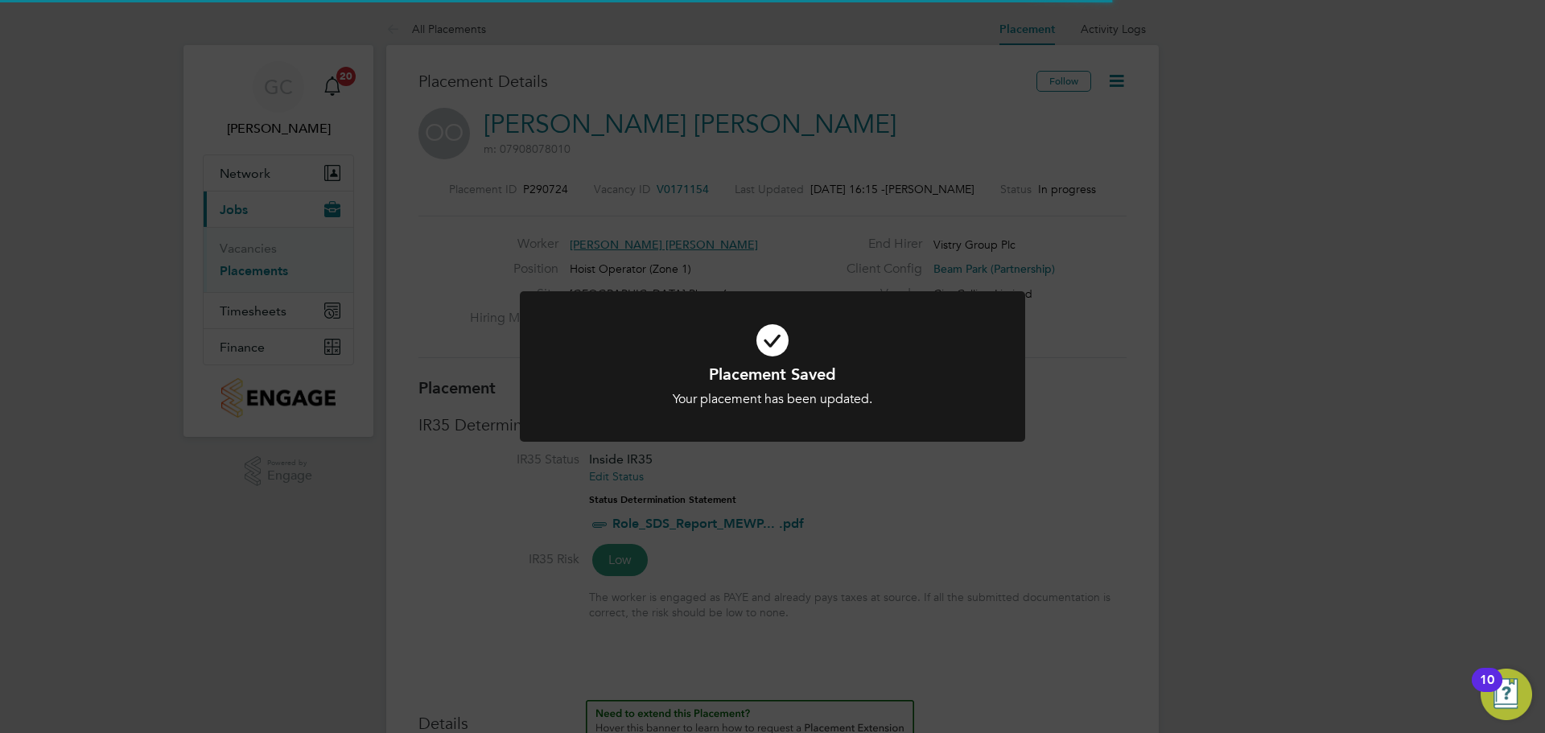
click at [1226, 327] on div "Placement Saved Your placement has been updated. Cancel Okay" at bounding box center [772, 366] width 1545 height 733
